Goal: Task Accomplishment & Management: Manage account settings

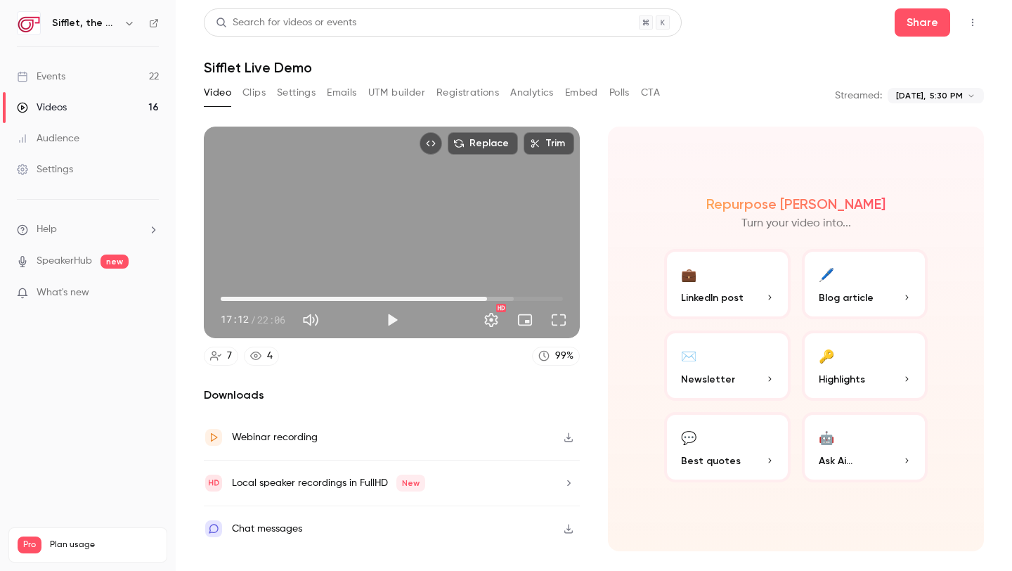
type input "******"
click at [75, 76] on link "Events 22" at bounding box center [88, 76] width 176 height 31
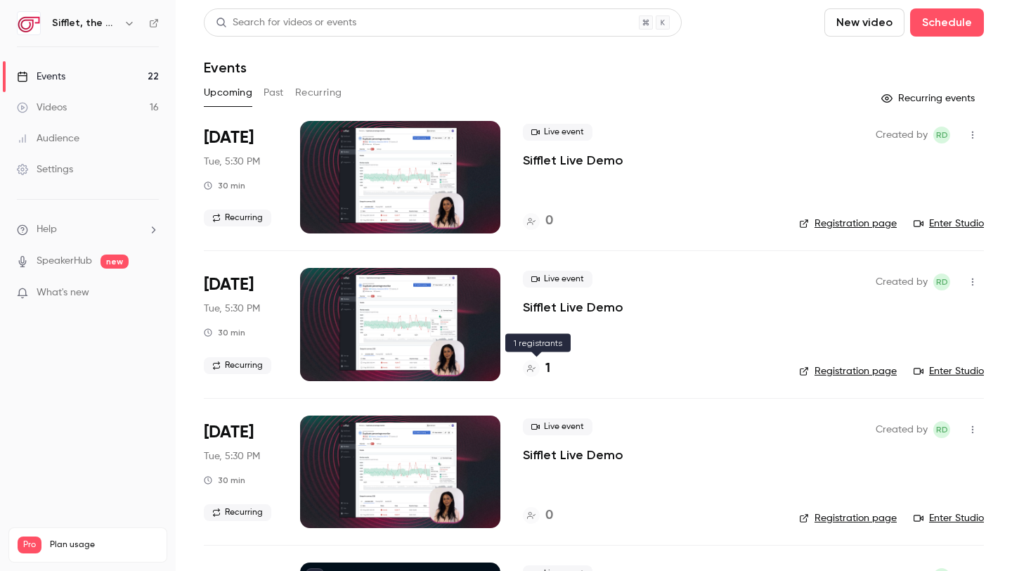
click at [540, 370] on div "1" at bounding box center [536, 368] width 27 height 19
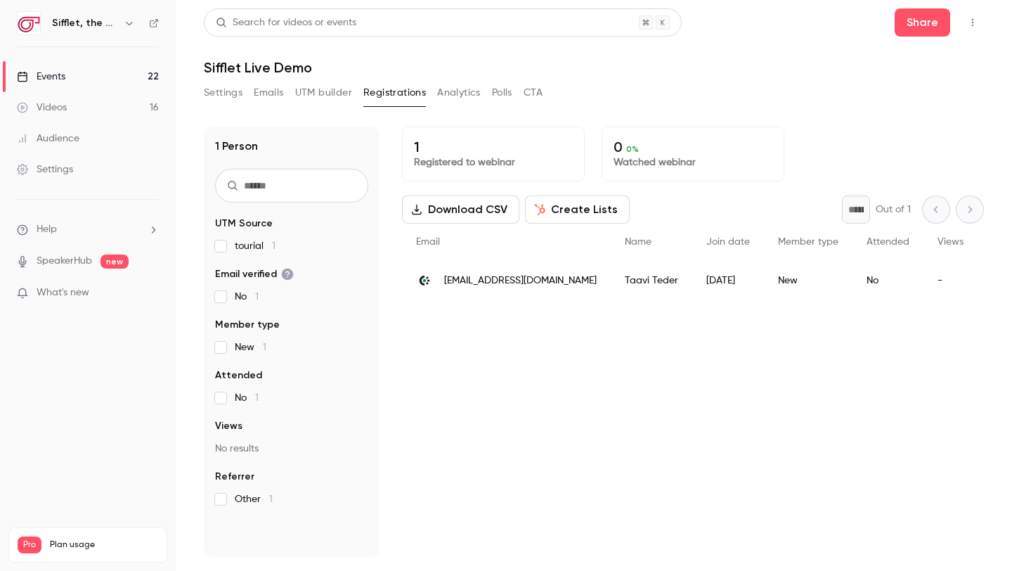
click at [218, 93] on button "Settings" at bounding box center [223, 93] width 39 height 22
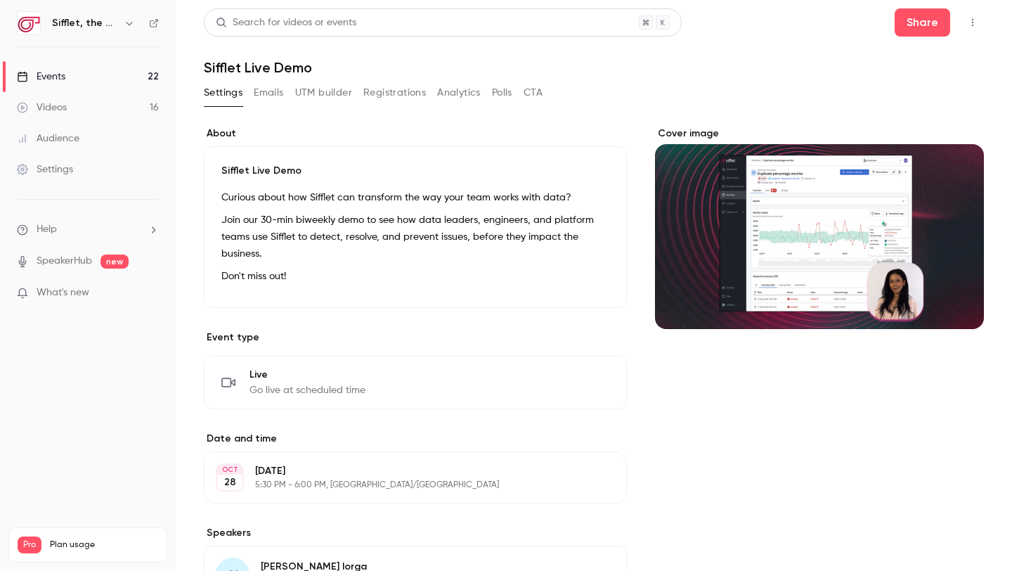
click at [317, 92] on button "UTM builder" at bounding box center [323, 93] width 57 height 22
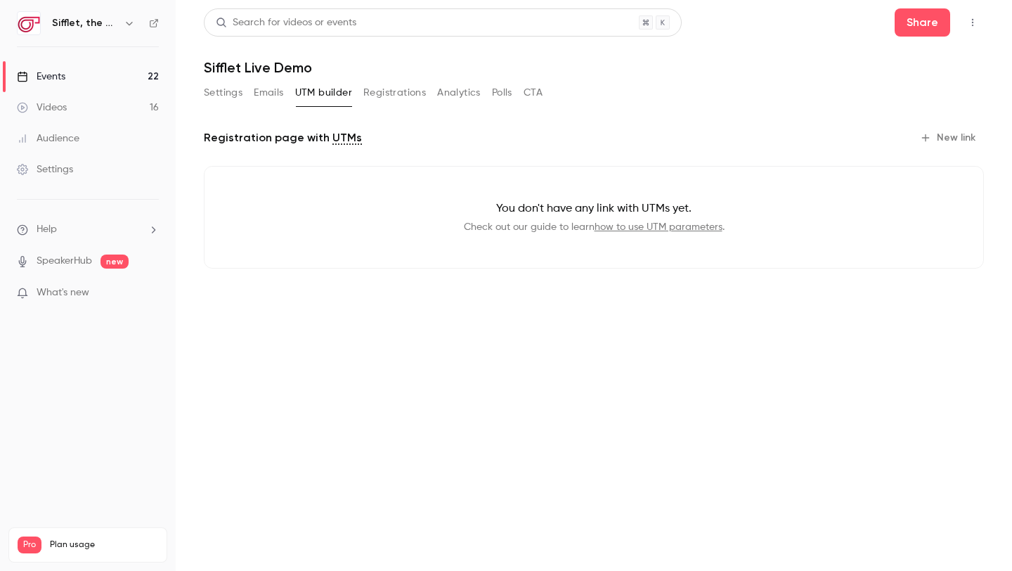
click at [271, 89] on button "Emails" at bounding box center [269, 93] width 30 height 22
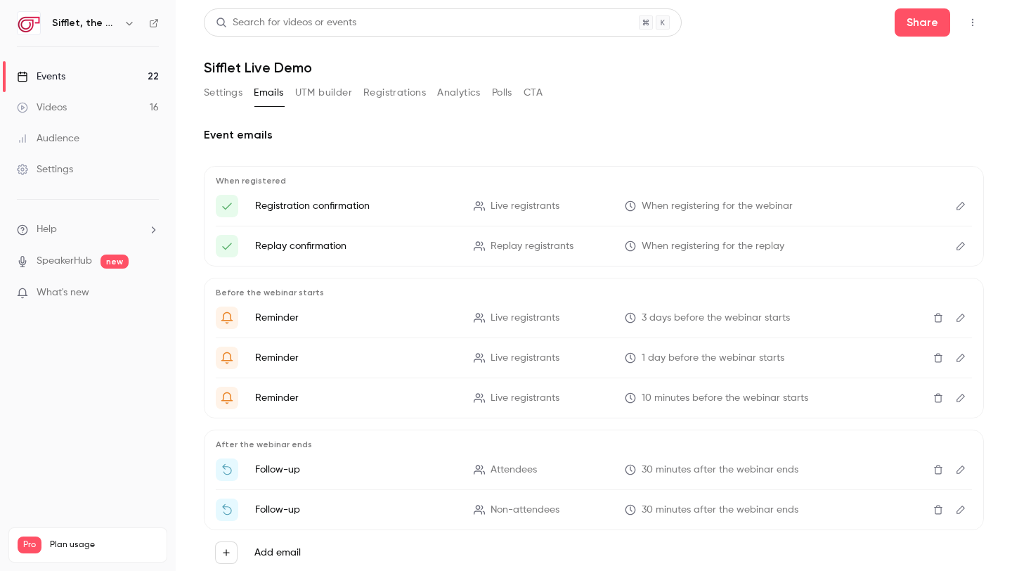
click at [224, 94] on button "Settings" at bounding box center [223, 93] width 39 height 22
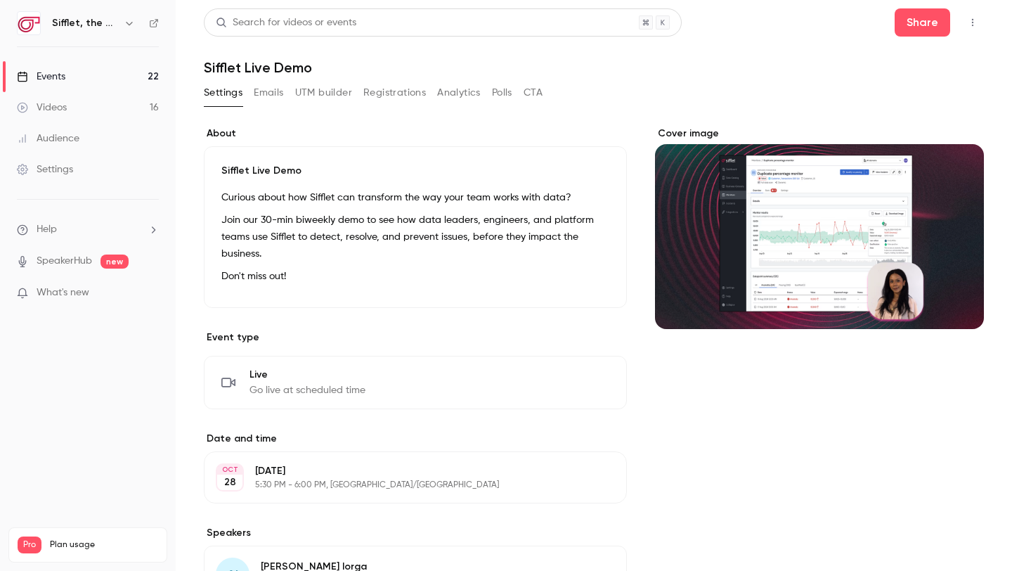
click at [399, 88] on button "Registrations" at bounding box center [394, 93] width 63 height 22
